Goal: Information Seeking & Learning: Learn about a topic

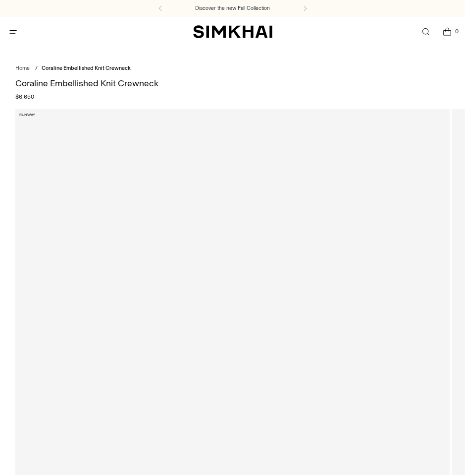
click at [29, 83] on h1 "Coraline Embellished Knit Crewneck" at bounding box center [232, 83] width 435 height 9
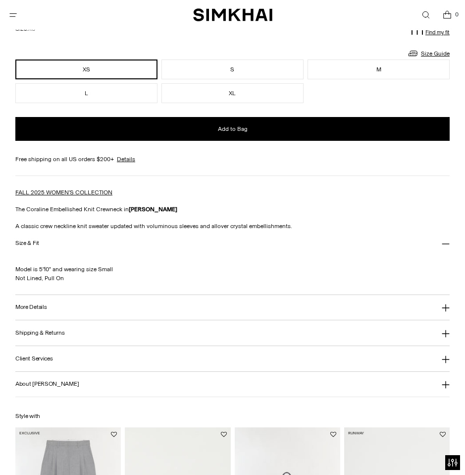
scroll to position [816, 0]
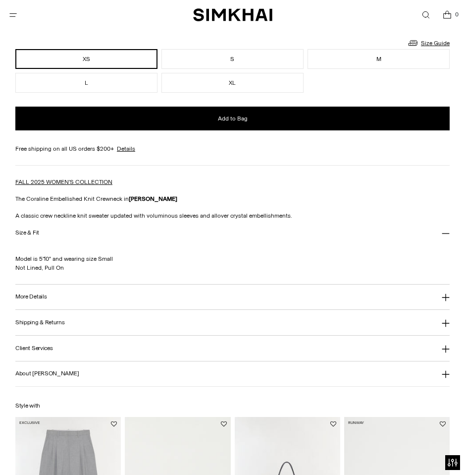
click at [40, 295] on h3 "More Details" at bounding box center [30, 296] width 31 height 6
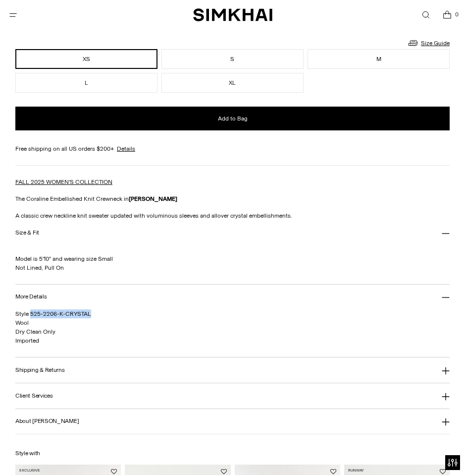
drag, startPoint x: 30, startPoint y: 311, endPoint x: 114, endPoint y: 315, distance: 83.8
click at [114, 315] on p "Style 525-2206-K-CRYSTAL Wool Dry Clean Only Imported" at bounding box center [200, 327] width 370 height 36
copy span "525-2206-K-CRYSTAL"
click at [129, 199] on strong "[PERSON_NAME]" at bounding box center [153, 198] width 49 height 7
drag, startPoint x: 129, startPoint y: 199, endPoint x: 171, endPoint y: 200, distance: 41.7
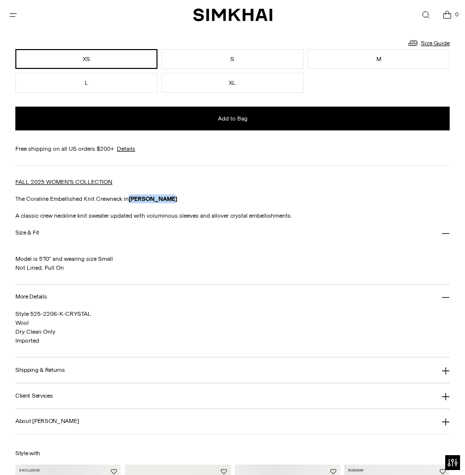
click at [171, 200] on p "The Coraline Embellished Knit Crewneck in [PERSON_NAME]" at bounding box center [232, 198] width 435 height 9
copy strong "[PERSON_NAME]"
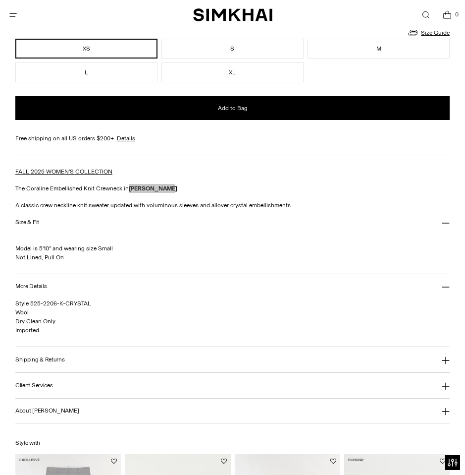
scroll to position [801, 0]
